Goal: Information Seeking & Learning: Check status

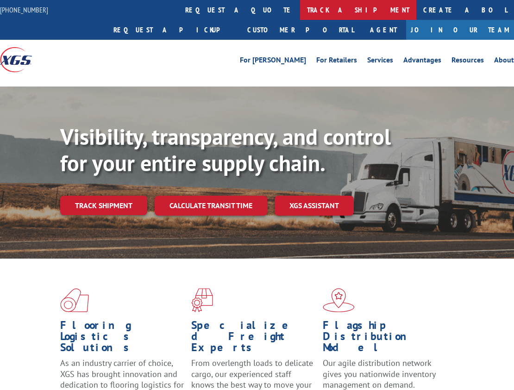
drag, startPoint x: 0, startPoint y: 0, endPoint x: 229, endPoint y: 8, distance: 229.6
click at [300, 8] on link "track a shipment" at bounding box center [358, 10] width 116 height 20
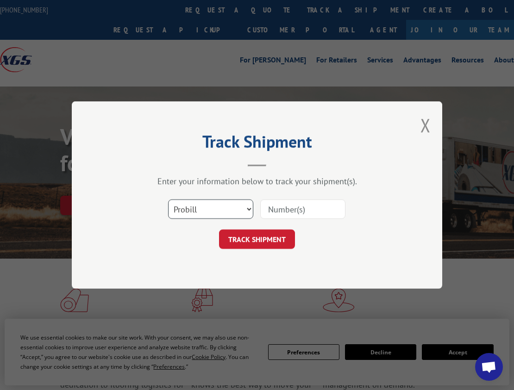
click at [248, 211] on select "Select category... Probill BOL PO" at bounding box center [210, 208] width 85 height 19
select select "bol"
click at [168, 199] on select "Select category... Probill BOL PO" at bounding box center [210, 208] width 85 height 19
click at [279, 213] on input at bounding box center [302, 208] width 85 height 19
type input "54400928"
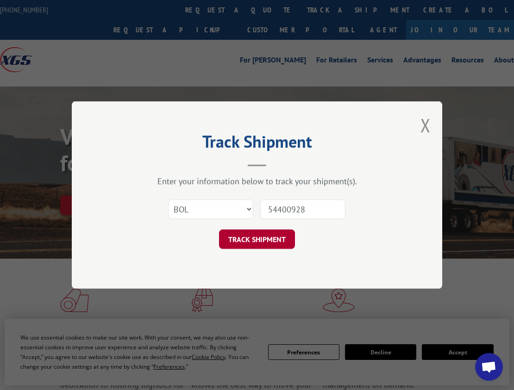
click at [260, 241] on button "TRACK SHIPMENT" at bounding box center [257, 238] width 76 height 19
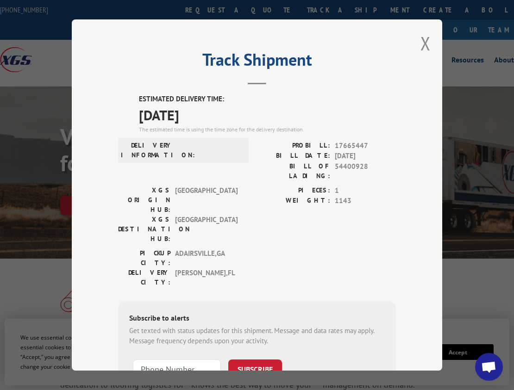
click at [427, 41] on div "Track Shipment ESTIMATED DELIVERY TIME: [DATE] The estimated time is using the …" at bounding box center [257, 194] width 370 height 351
click at [421, 40] on button "Close modal" at bounding box center [425, 43] width 10 height 25
